Goal: Task Accomplishment & Management: Complete application form

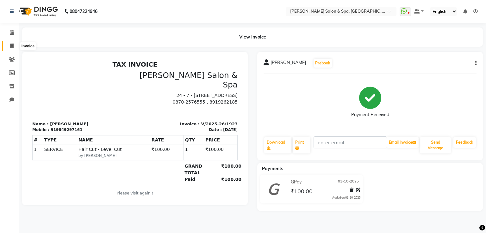
click at [13, 46] on icon at bounding box center [11, 46] width 3 height 5
select select "service"
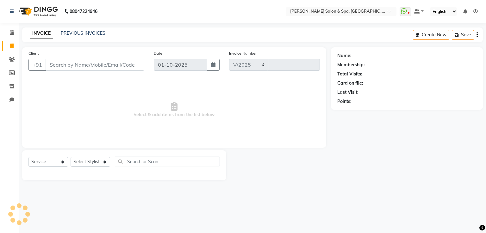
select select "67"
type input "1924"
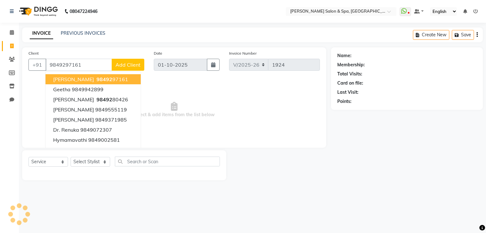
type input "9849297161"
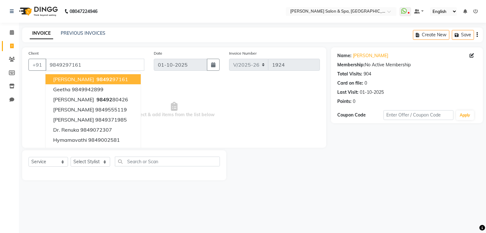
click at [116, 77] on button "[PERSON_NAME] 98492 97161" at bounding box center [93, 79] width 95 height 10
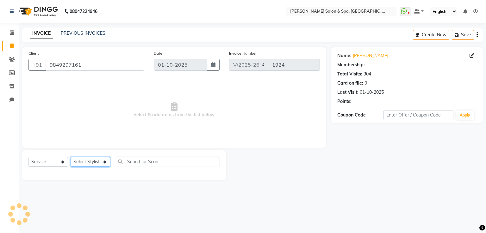
click at [101, 164] on select "Select Stylist Asma Deepa Receptionist [PERSON_NAME]" at bounding box center [90, 162] width 40 height 10
select select "2482"
click at [70, 157] on select "Select Stylist Asma Deepa Receptionist [PERSON_NAME]" at bounding box center [90, 162] width 40 height 10
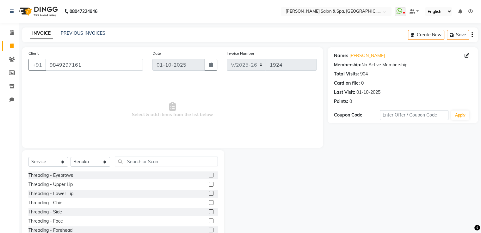
click at [209, 177] on label at bounding box center [211, 175] width 5 height 5
click at [209, 177] on input "checkbox" at bounding box center [211, 176] width 4 height 4
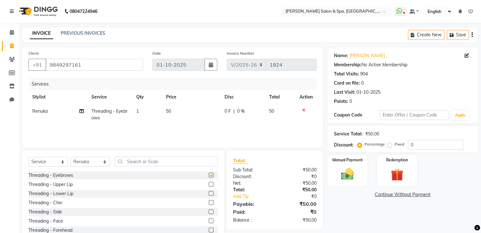
checkbox input "false"
click at [209, 230] on label at bounding box center [211, 230] width 5 height 5
click at [209, 230] on input "checkbox" at bounding box center [211, 231] width 4 height 4
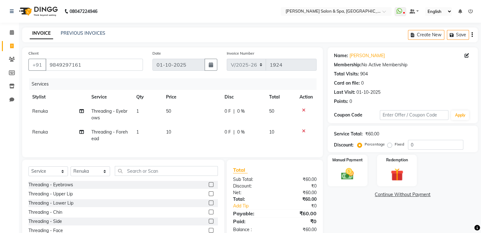
checkbox input "false"
click at [128, 175] on input "text" at bounding box center [166, 171] width 103 height 10
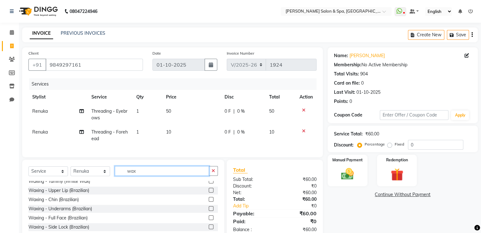
scroll to position [269, 0]
type input "wax"
click at [209, 193] on label at bounding box center [211, 190] width 5 height 5
click at [209, 193] on input "checkbox" at bounding box center [211, 191] width 4 height 4
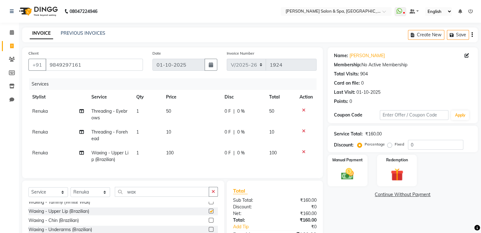
checkbox input "false"
click at [337, 169] on img at bounding box center [347, 174] width 21 height 15
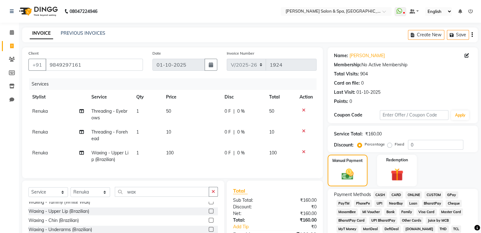
click at [451, 194] on span "GPay" at bounding box center [451, 195] width 13 height 7
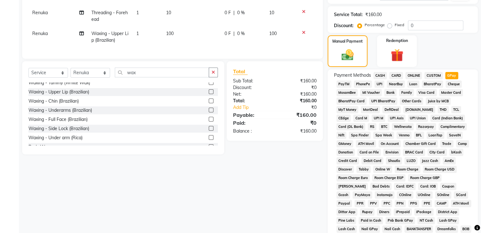
scroll to position [193, 0]
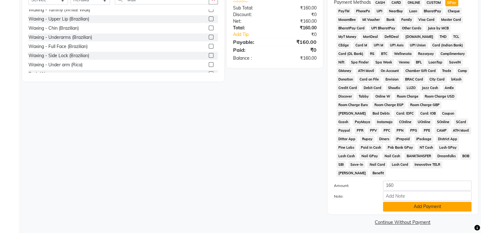
click at [442, 202] on button "Add Payment" at bounding box center [427, 207] width 89 height 10
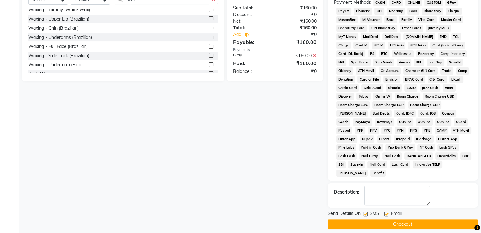
click at [432, 220] on button "Checkout" at bounding box center [403, 225] width 150 height 10
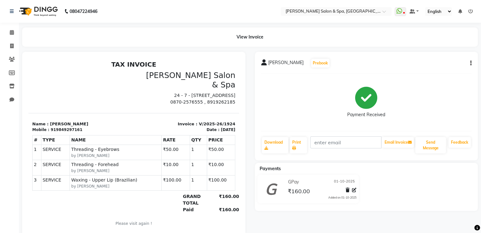
click at [432, 220] on div "[PERSON_NAME] Prebook Payment Received Download Print Email Invoice Send Messag…" at bounding box center [366, 144] width 233 height 184
click at [11, 46] on icon at bounding box center [11, 46] width 3 height 5
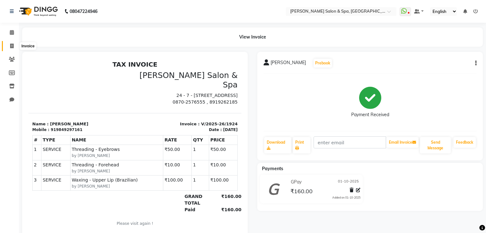
select select "67"
select select "service"
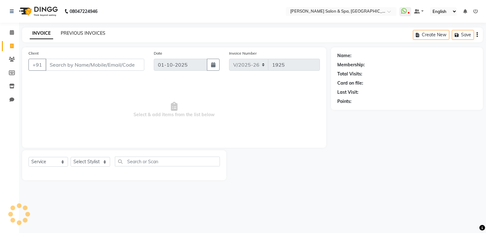
click at [71, 36] on link "PREVIOUS INVOICES" at bounding box center [83, 33] width 45 height 6
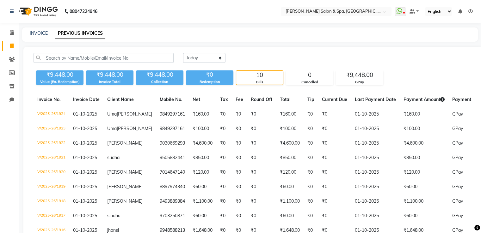
select select "service"
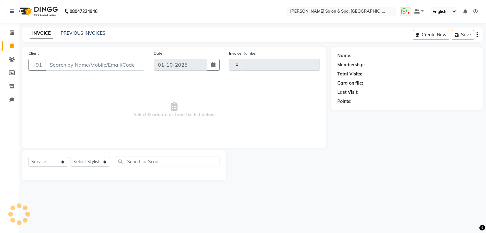
type input "1925"
select select "67"
